Goal: Information Seeking & Learning: Learn about a topic

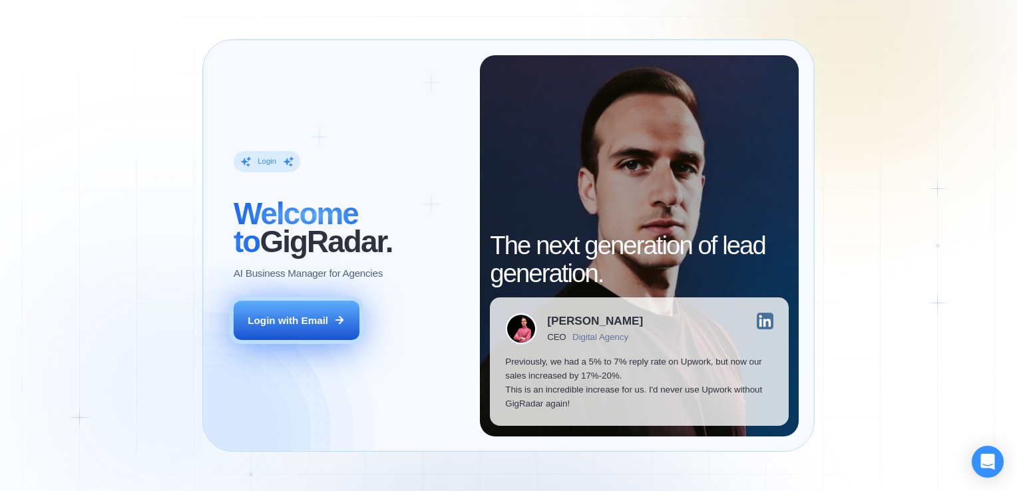
click at [321, 329] on button "Login with Email" at bounding box center [297, 320] width 126 height 39
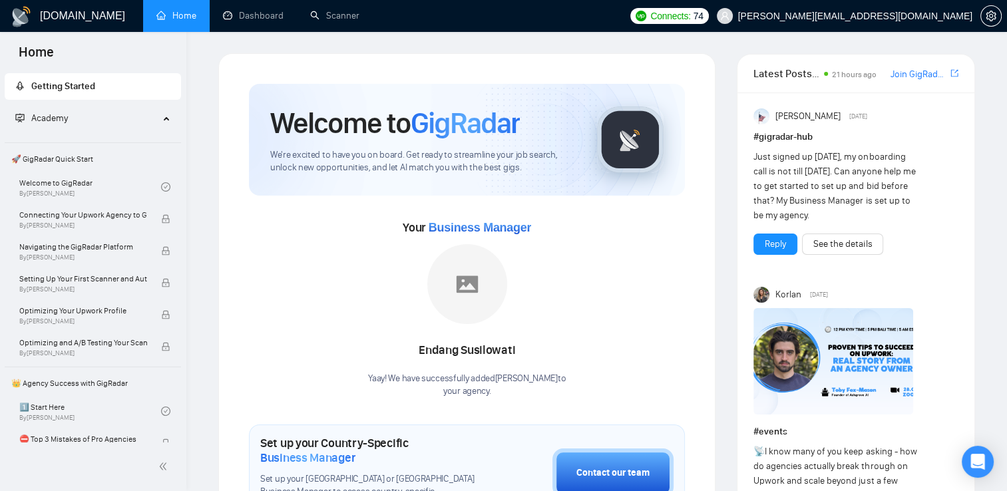
click at [160, 122] on div "Academy" at bounding box center [93, 118] width 177 height 27
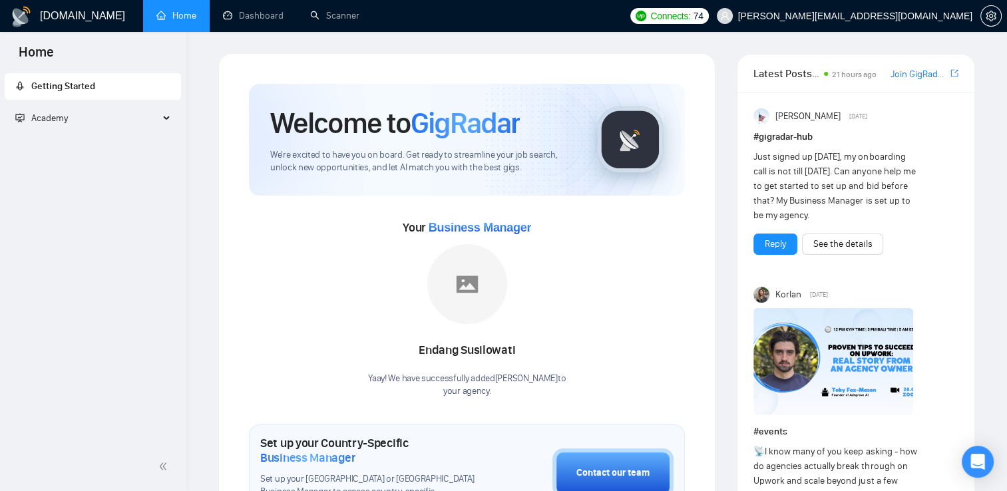
click at [160, 122] on div "Academy" at bounding box center [93, 118] width 177 height 27
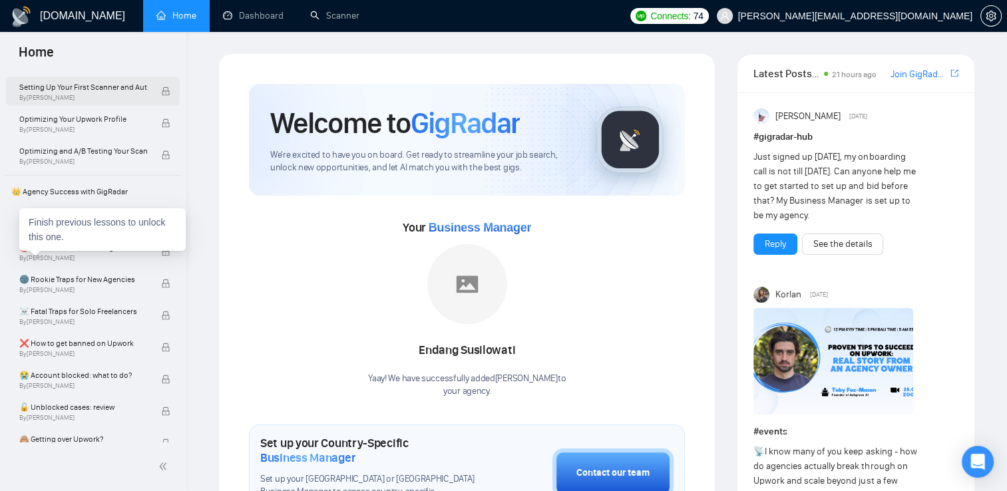
scroll to position [191, 0]
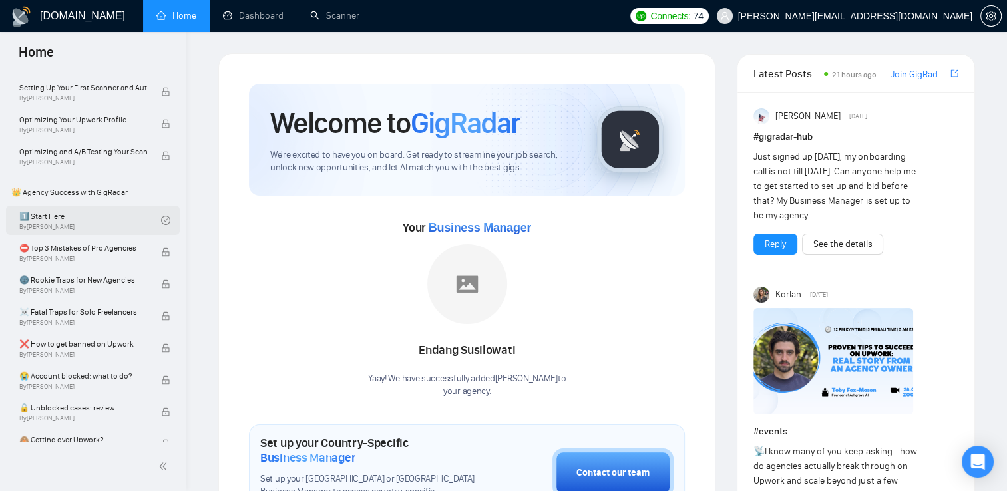
click at [43, 222] on link "1️⃣ Start Here By [PERSON_NAME]" at bounding box center [90, 220] width 142 height 29
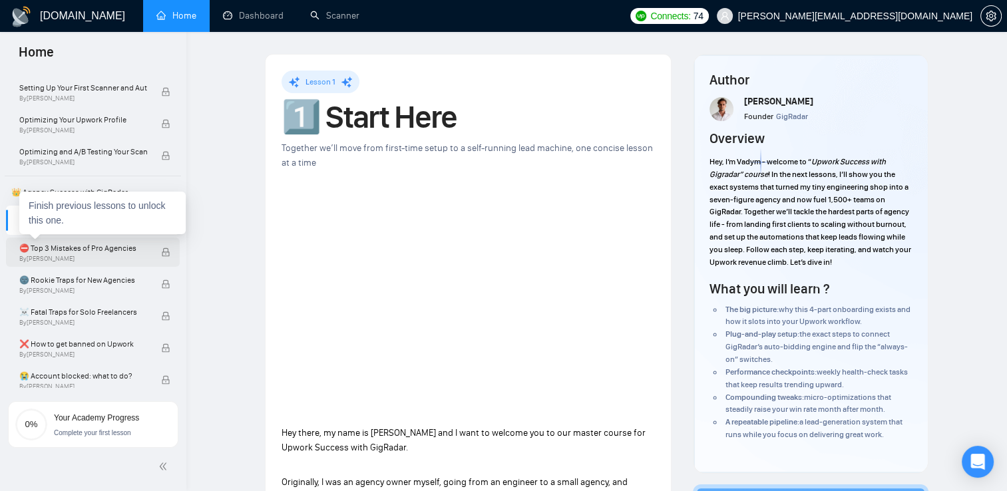
click at [70, 257] on span "By [PERSON_NAME]" at bounding box center [83, 259] width 128 height 8
click at [15, 256] on div "⛔ Top 3 Mistakes of Pro Agencies By [PERSON_NAME]" at bounding box center [93, 252] width 174 height 29
click at [62, 259] on span "By [PERSON_NAME]" at bounding box center [83, 259] width 128 height 8
